Goal: Task Accomplishment & Management: Manage account settings

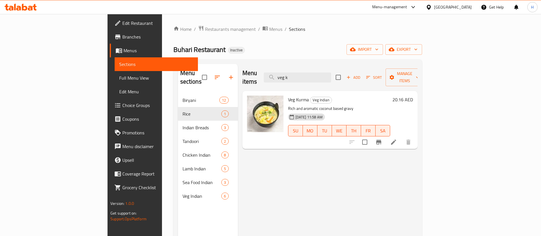
click at [447, 3] on div "[GEOGRAPHIC_DATA]" at bounding box center [448, 7] width 55 height 14
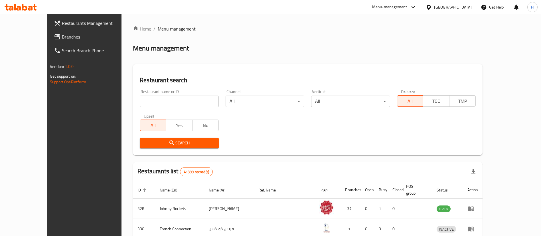
click at [62, 38] on span "Branches" at bounding box center [97, 36] width 71 height 7
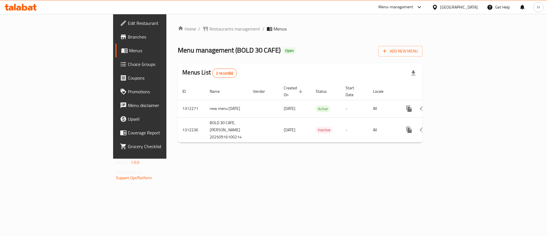
click at [306, 72] on div at bounding box center [273, 118] width 547 height 236
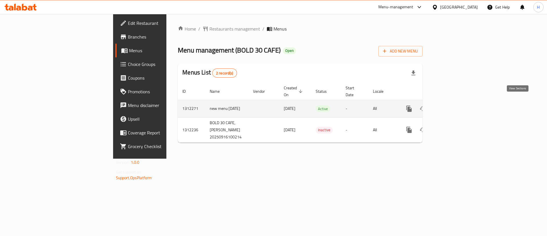
click at [453, 106] on icon "enhanced table" at bounding box center [450, 108] width 5 height 5
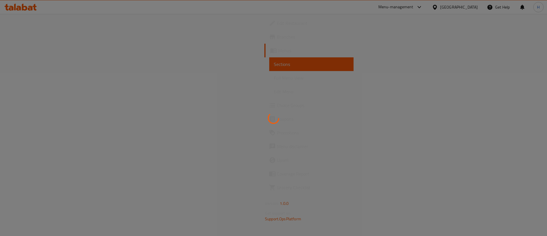
click at [251, 66] on div at bounding box center [273, 118] width 547 height 236
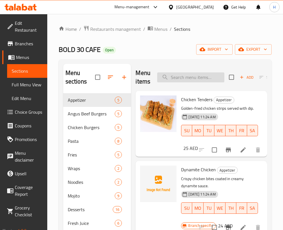
click at [189, 77] on input "search" at bounding box center [190, 77] width 67 height 10
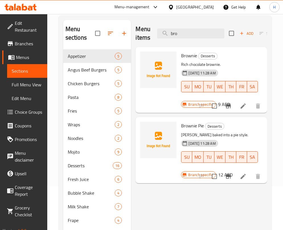
scroll to position [42, 0]
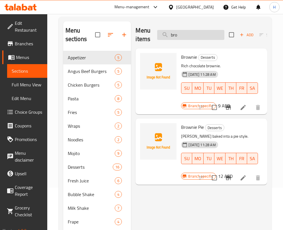
click at [174, 38] on input "bro" at bounding box center [190, 35] width 67 height 10
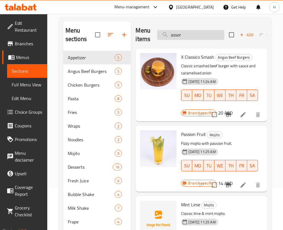
type input "assort"
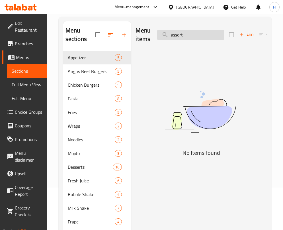
click at [196, 36] on input "assort" at bounding box center [190, 35] width 67 height 10
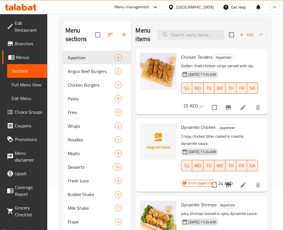
type input "c"
type input "n"
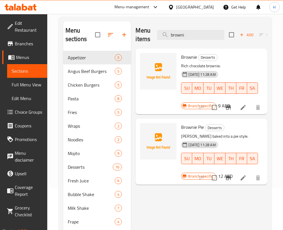
click at [221, 103] on div at bounding box center [230, 108] width 70 height 14
click at [238, 62] on div "Brownie Desserts Rich chocolate brownie. [DATE] 11:28 AM SU MO TU WE TH FR SA" at bounding box center [220, 77] width 82 height 53
click at [194, 34] on input "browni" at bounding box center [190, 35] width 67 height 10
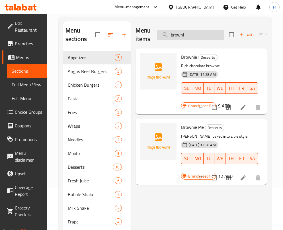
click at [194, 34] on input "browni" at bounding box center [190, 35] width 67 height 10
type input "v"
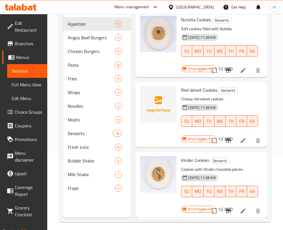
scroll to position [76, 0]
click at [242, 95] on p "Chewy red velvet cookies." at bounding box center [219, 98] width 77 height 7
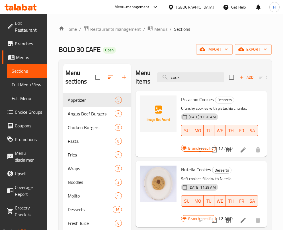
scroll to position [0, 0]
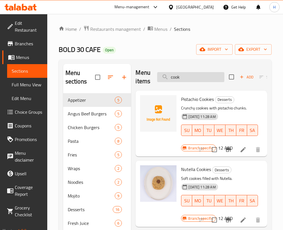
click at [200, 80] on input "cook" at bounding box center [190, 77] width 67 height 10
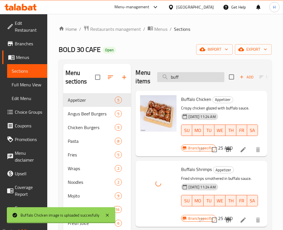
click at [186, 78] on input "buff" at bounding box center [190, 77] width 67 height 10
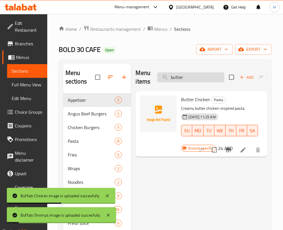
scroll to position [0, 0]
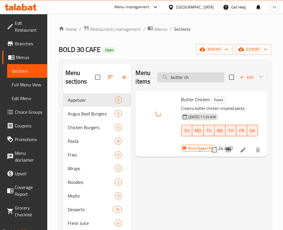
click at [194, 78] on input "butter ch" at bounding box center [190, 77] width 67 height 10
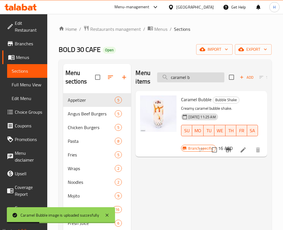
click at [196, 78] on input "caramel b" at bounding box center [190, 77] width 67 height 10
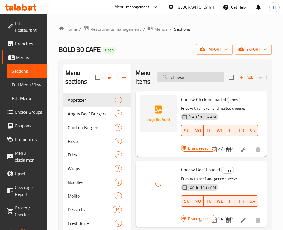
click at [193, 80] on input "cheesy" at bounding box center [190, 77] width 67 height 10
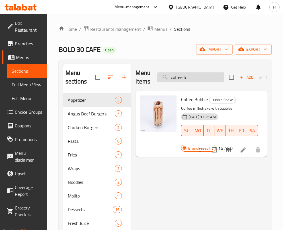
click at [198, 80] on input "coffee b" at bounding box center [190, 77] width 67 height 10
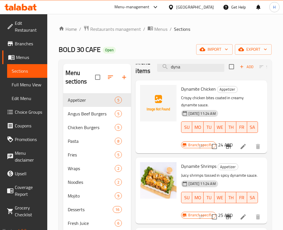
scroll to position [31, 0]
click at [283, 126] on div "Home / Restaurants management / Menus / Sections BOLD 30 CAFE Open import expor…" at bounding box center [165, 162] width 236 height 296
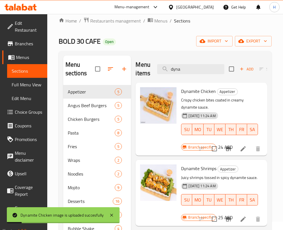
scroll to position [0, 0]
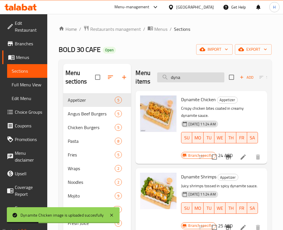
click at [195, 78] on input "dyna" at bounding box center [190, 77] width 67 height 10
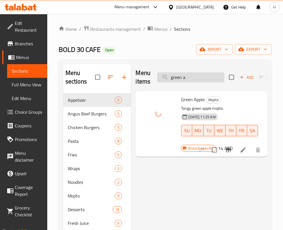
click at [199, 80] on input "green a" at bounding box center [190, 77] width 67 height 10
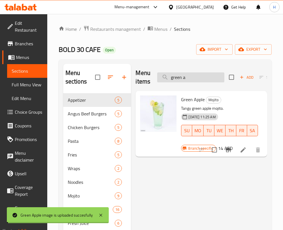
click at [199, 80] on input "green a" at bounding box center [190, 77] width 67 height 10
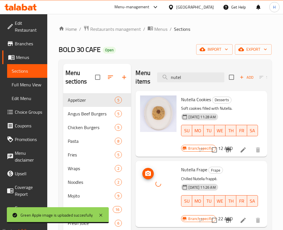
drag, startPoint x: 168, startPoint y: 183, endPoint x: 158, endPoint y: 185, distance: 10.1
click at [158, 185] on div at bounding box center [158, 184] width 36 height 36
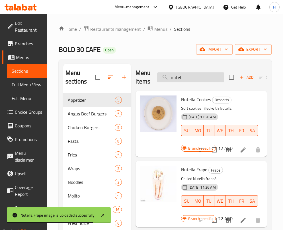
click at [194, 78] on input "nutel" at bounding box center [190, 77] width 67 height 10
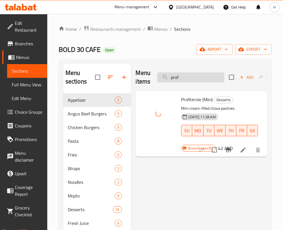
click at [215, 73] on input "prof" at bounding box center [190, 77] width 67 height 10
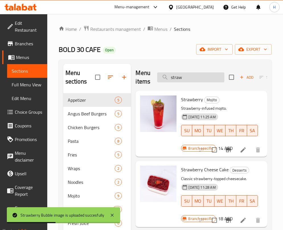
click at [196, 76] on input "straw" at bounding box center [190, 77] width 67 height 10
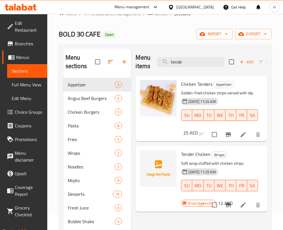
scroll to position [16, 0]
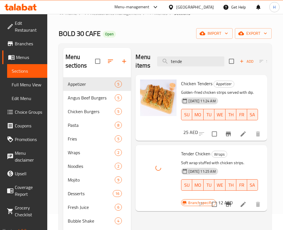
click at [193, 67] on div "Menu items tende Add Sort Manage items" at bounding box center [202, 61] width 132 height 27
click at [191, 60] on input "tende" at bounding box center [190, 61] width 67 height 10
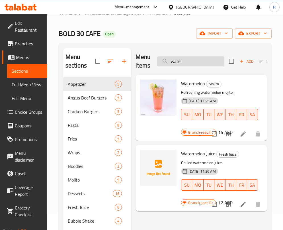
click at [199, 63] on input "water" at bounding box center [190, 61] width 67 height 10
click at [199, 64] on input "water" at bounding box center [190, 61] width 67 height 10
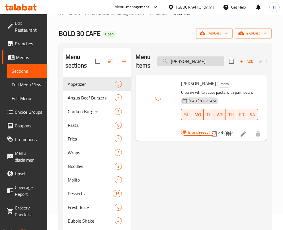
click at [187, 62] on input "[PERSON_NAME]" at bounding box center [190, 61] width 67 height 10
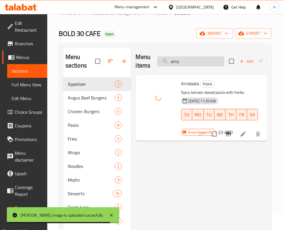
click at [195, 59] on input "arra" at bounding box center [190, 61] width 67 height 10
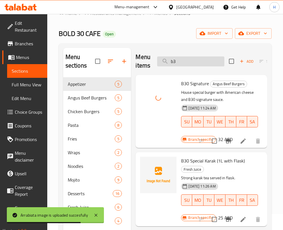
click at [186, 60] on input "b3" at bounding box center [190, 61] width 67 height 10
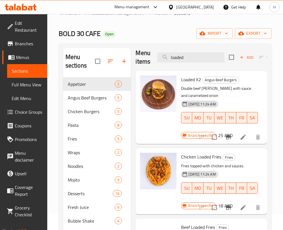
scroll to position [0, 0]
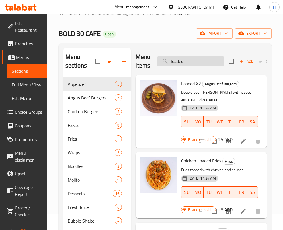
click at [204, 61] on input "loaded" at bounding box center [190, 61] width 67 height 10
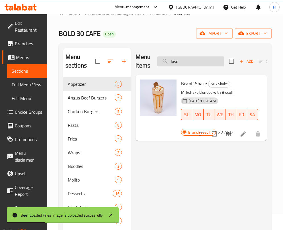
click at [193, 60] on input "bisc" at bounding box center [190, 61] width 67 height 10
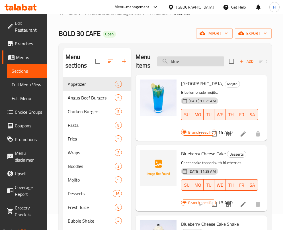
click at [195, 62] on input "blue" at bounding box center [190, 61] width 67 height 10
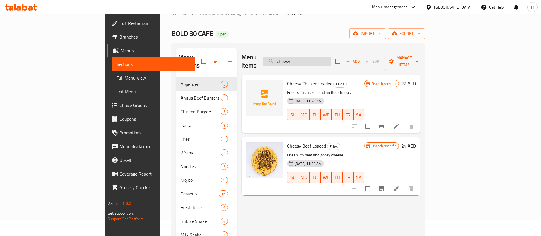
click at [330, 56] on input "cheesy" at bounding box center [296, 61] width 67 height 10
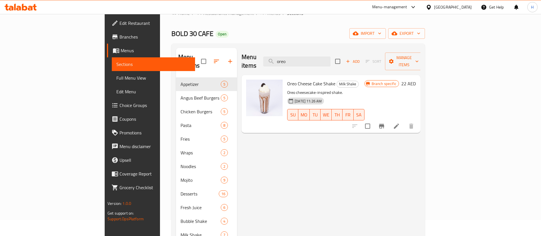
type input "oreo"
